Goal: Task Accomplishment & Management: Use online tool/utility

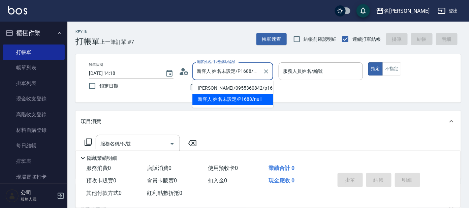
click at [243, 73] on input "新客人 姓名未設定/P1688/null" at bounding box center [227, 71] width 65 height 12
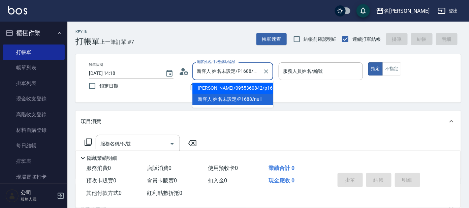
click at [244, 89] on li "[PERSON_NAME]/0955360842/p1688" at bounding box center [232, 88] width 81 height 11
type input "[PERSON_NAME]/0955360842/p1688"
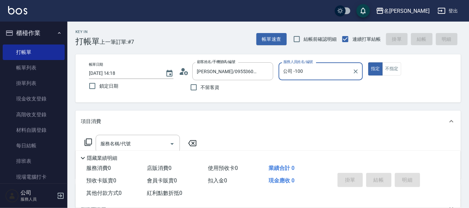
type input "公司 -100"
click at [357, 71] on icon "Clear" at bounding box center [355, 71] width 7 height 7
click at [327, 71] on input "服務人員姓名/編號" at bounding box center [321, 71] width 78 height 12
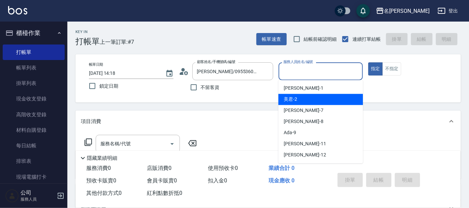
click at [321, 94] on div "美君 -2" at bounding box center [320, 99] width 85 height 11
type input "美君-2"
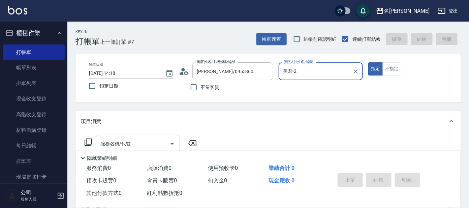
click at [147, 146] on input "服務名稱/代號" at bounding box center [133, 144] width 68 height 12
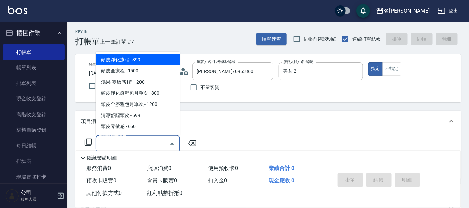
click at [126, 58] on span "頭皮淨化療程 - 899" at bounding box center [138, 59] width 84 height 11
type input "頭皮淨化療程(101)"
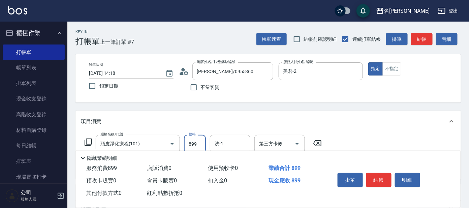
click at [196, 143] on input "899" at bounding box center [195, 144] width 22 height 18
type input "799"
click at [374, 176] on button "結帳" at bounding box center [378, 180] width 25 height 14
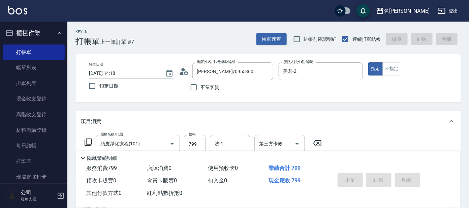
type input "[DATE] 14:51"
